Goal: Information Seeking & Learning: Learn about a topic

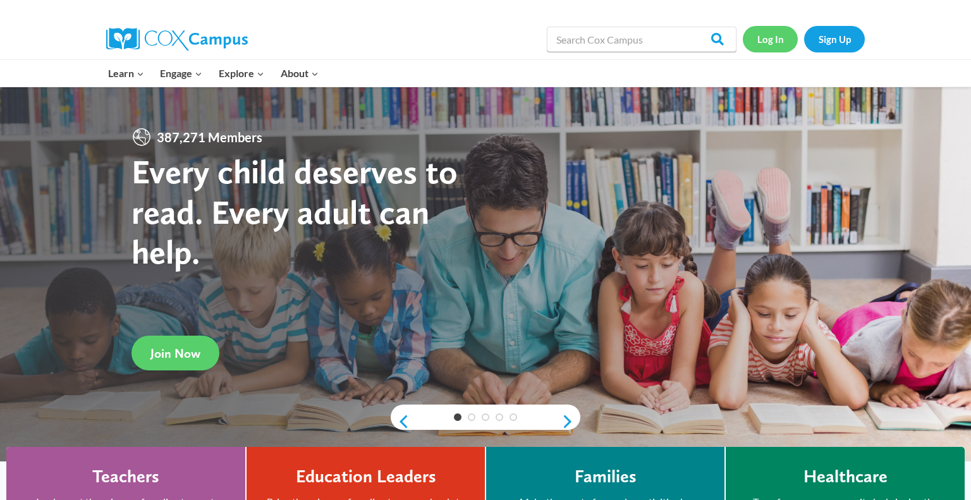
click at [760, 42] on link "Log In" at bounding box center [770, 39] width 55 height 26
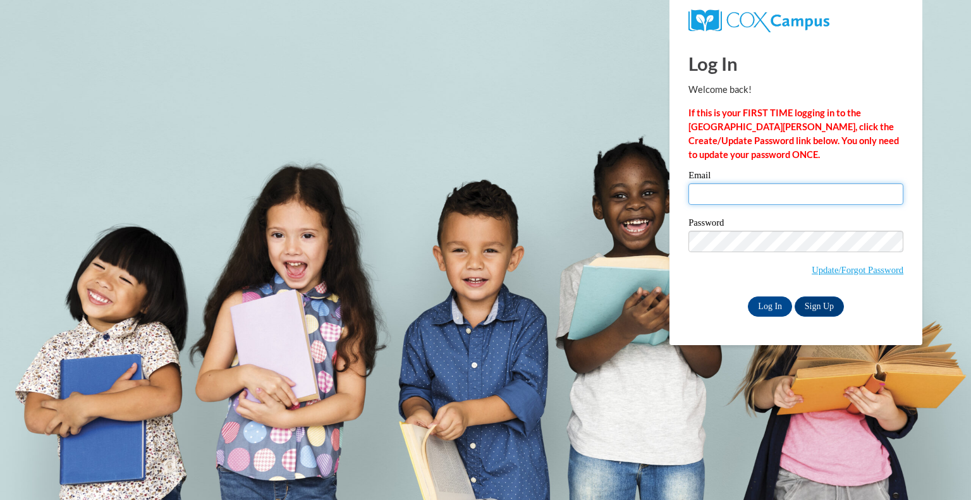
click at [751, 195] on input "Email" at bounding box center [795, 193] width 215 height 21
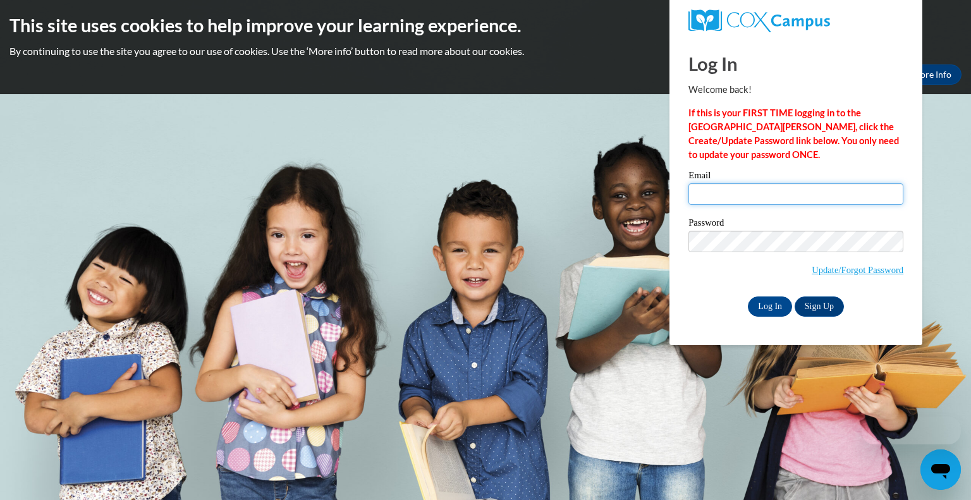
type input "[EMAIL_ADDRESS][DOMAIN_NAME]"
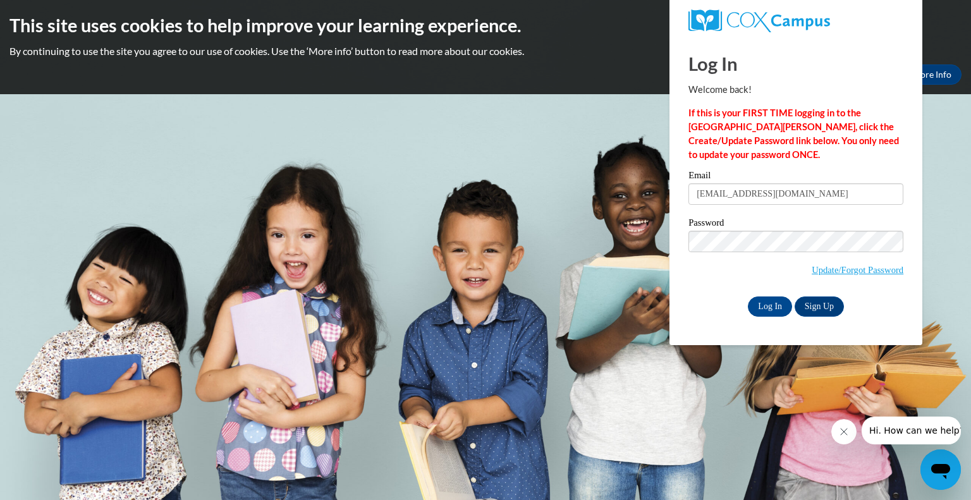
click at [676, 291] on div "Log In Welcome back! If this is your FIRST TIME logging in to the NEW Cox Campu…" at bounding box center [796, 191] width 272 height 307
click at [764, 310] on input "Log In" at bounding box center [770, 306] width 44 height 20
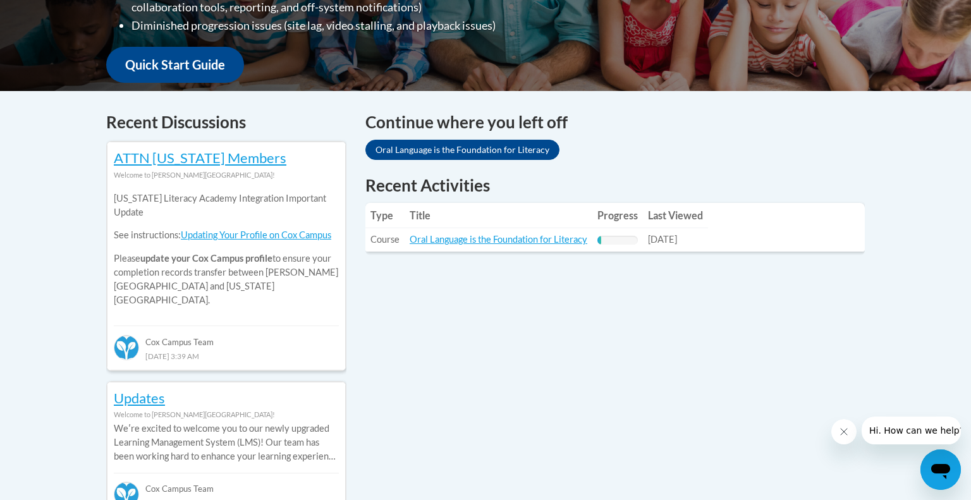
scroll to position [452, 0]
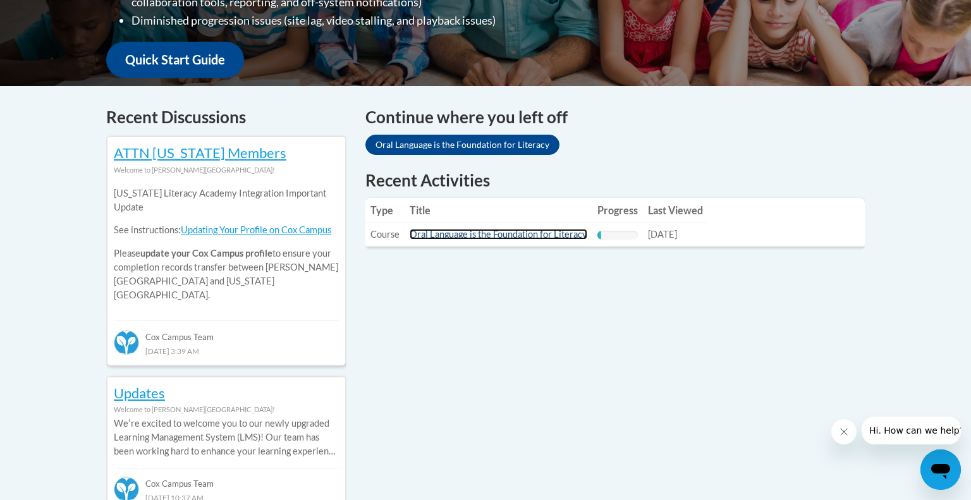
click at [527, 230] on link "Oral Language is the Foundation for Literacy" at bounding box center [499, 234] width 178 height 11
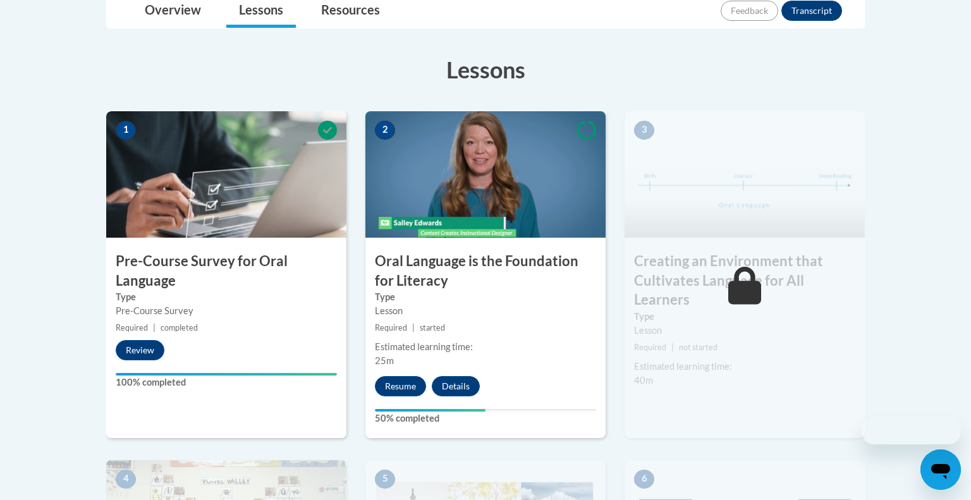
scroll to position [314, 0]
click at [407, 382] on button "Resume" at bounding box center [400, 386] width 51 height 20
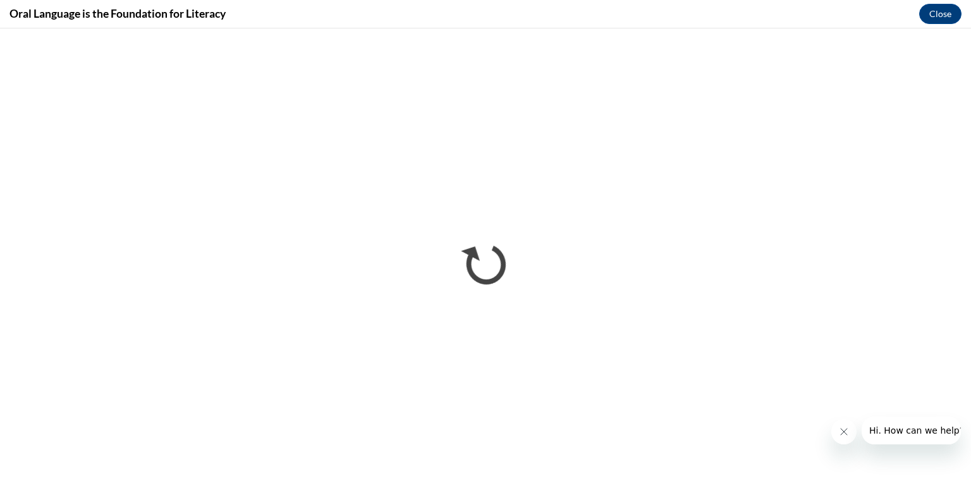
scroll to position [0, 0]
click at [941, 14] on button "Close" at bounding box center [940, 14] width 42 height 20
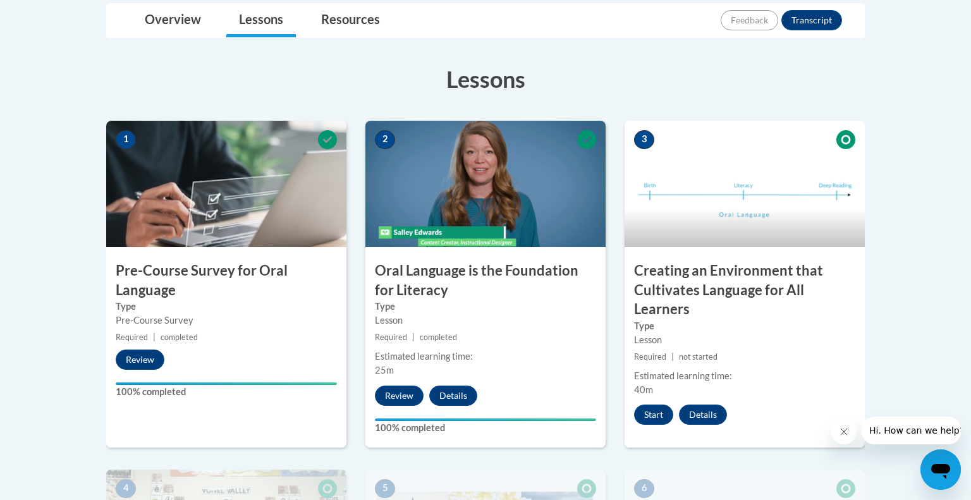
scroll to position [306, 0]
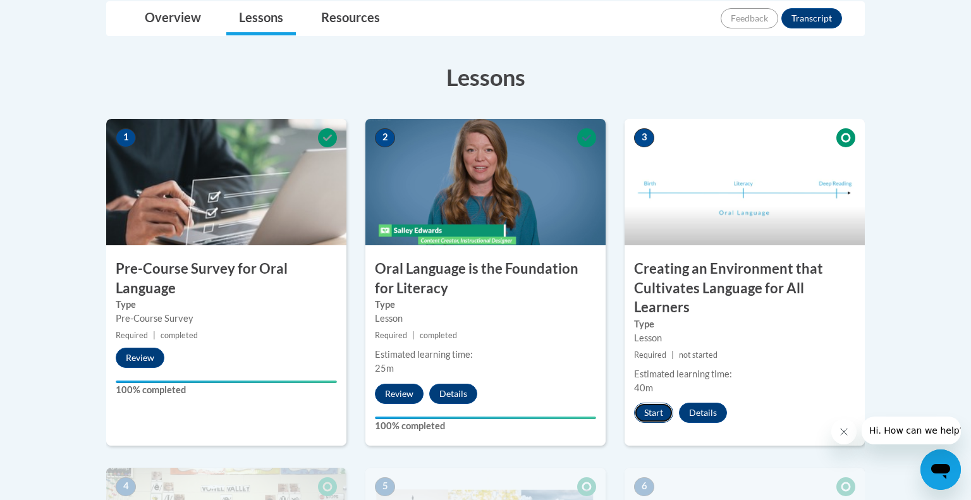
click at [657, 418] on button "Start" at bounding box center [653, 413] width 39 height 20
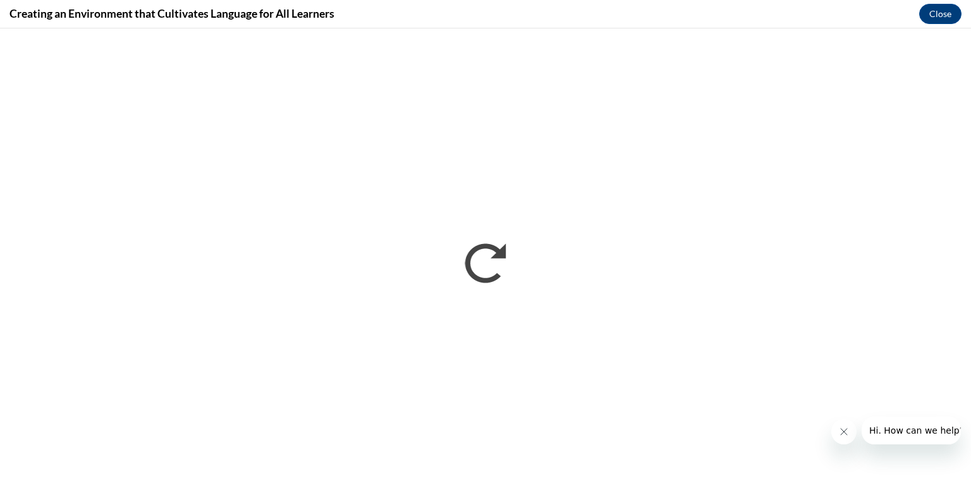
scroll to position [0, 0]
